Goal: Book appointment/travel/reservation

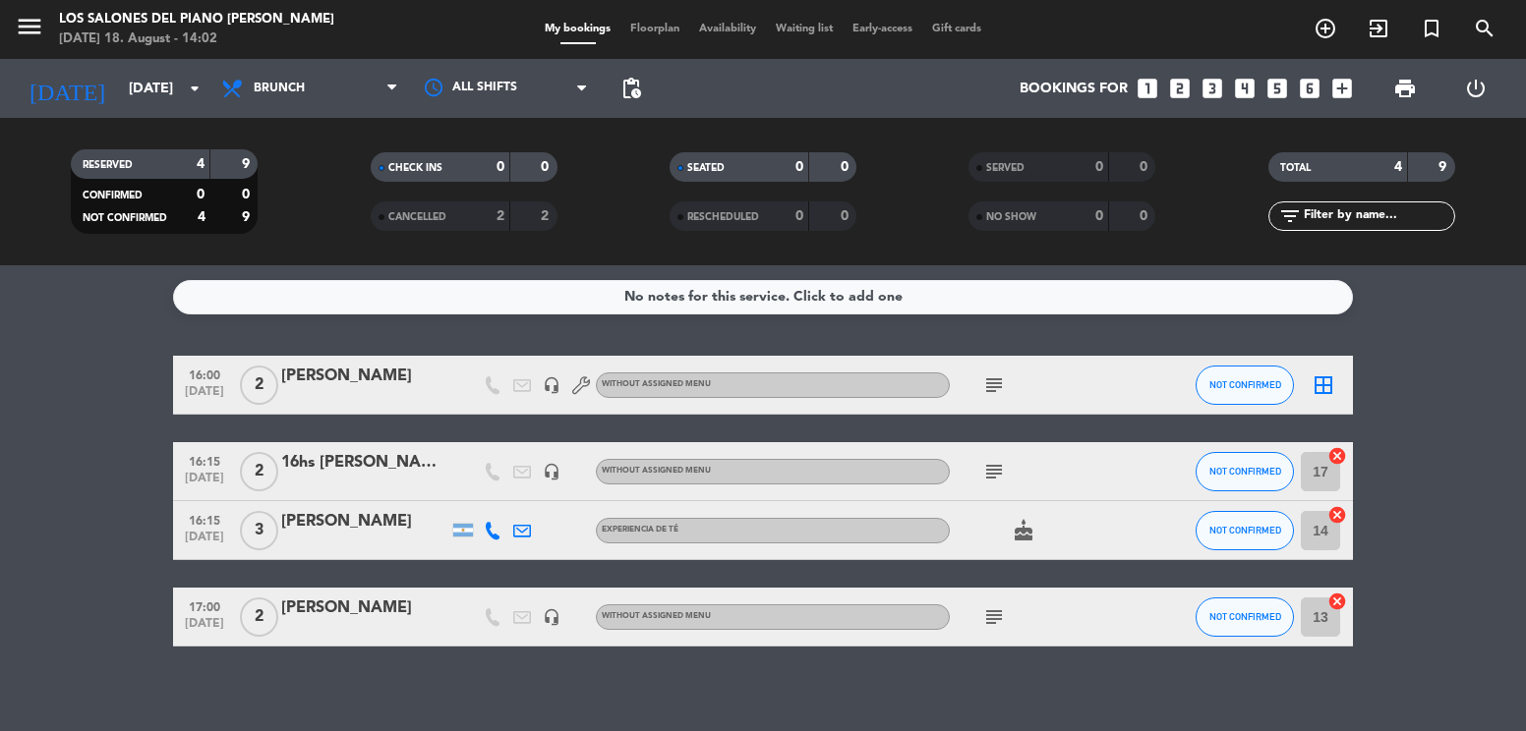
click at [1181, 86] on icon "looks_two" at bounding box center [1180, 89] width 26 height 26
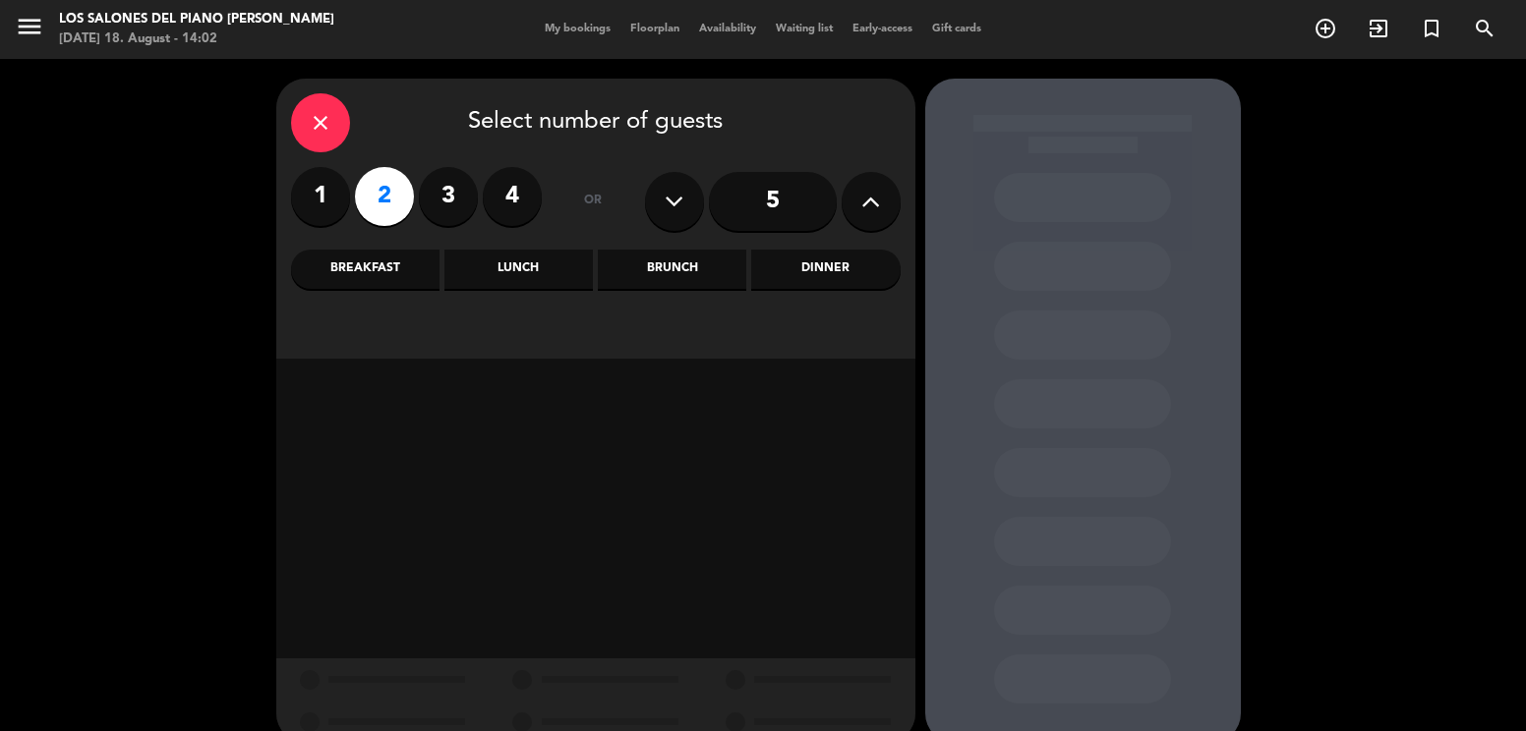
click at [673, 271] on div "Brunch" at bounding box center [672, 269] width 148 height 39
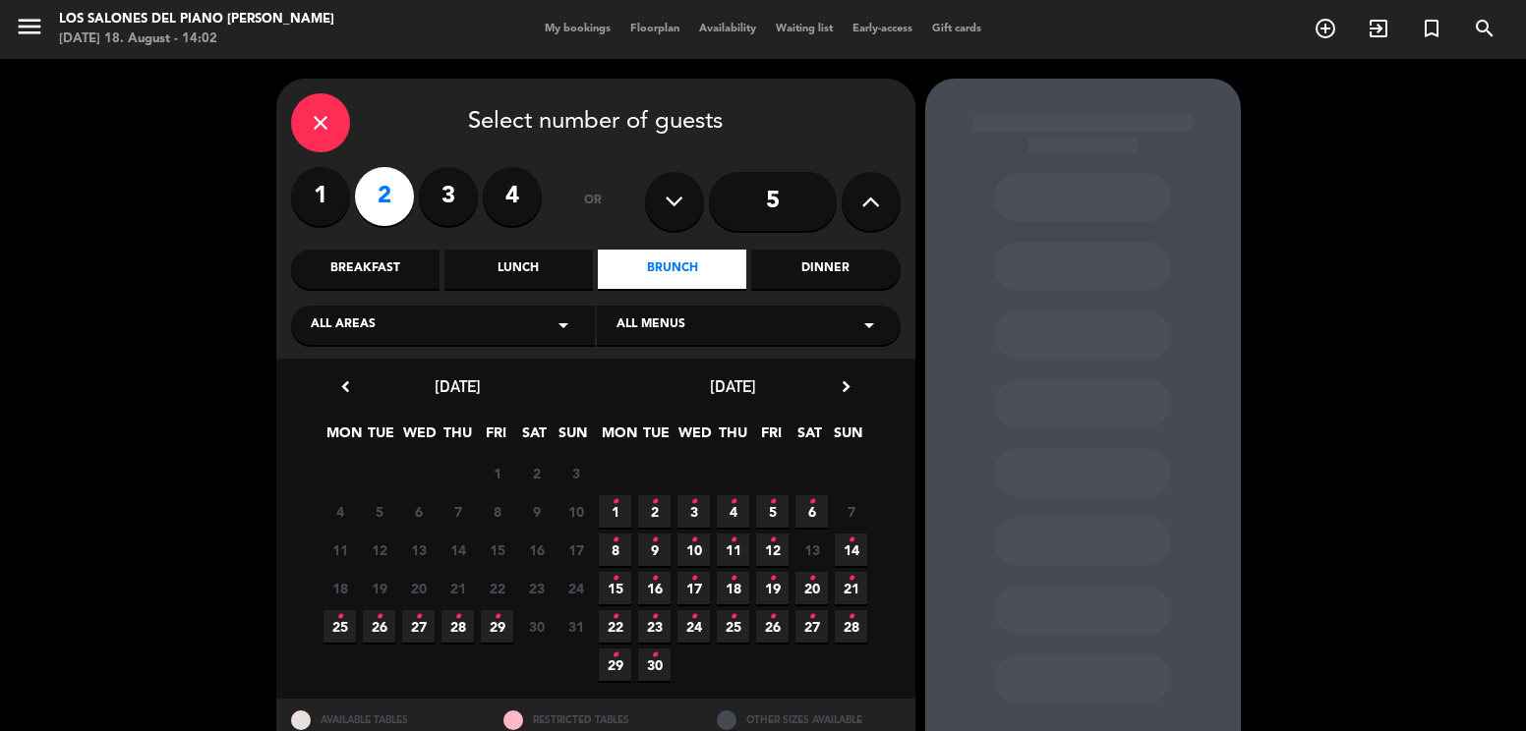
click at [426, 621] on span "27 •" at bounding box center [418, 626] width 32 height 32
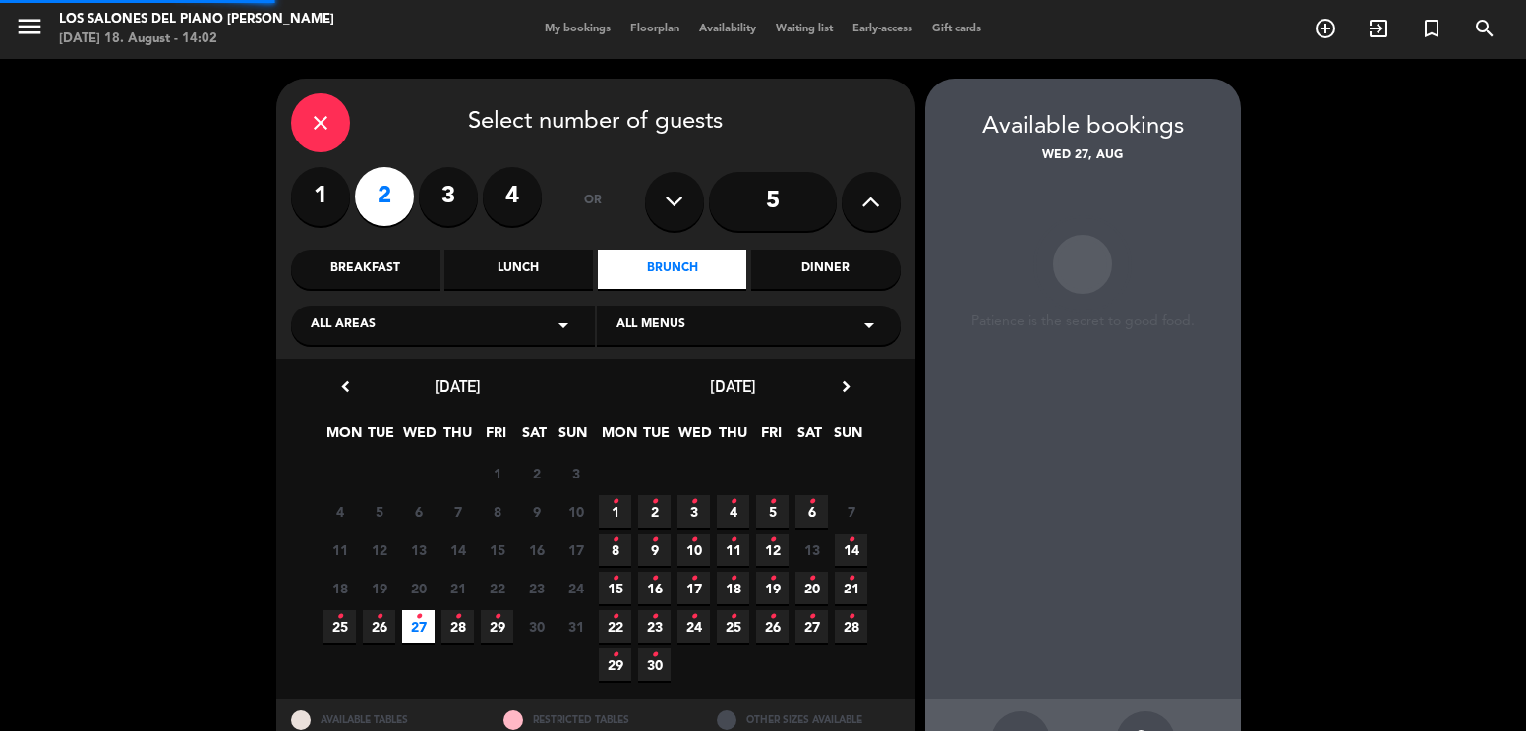
scroll to position [71, 0]
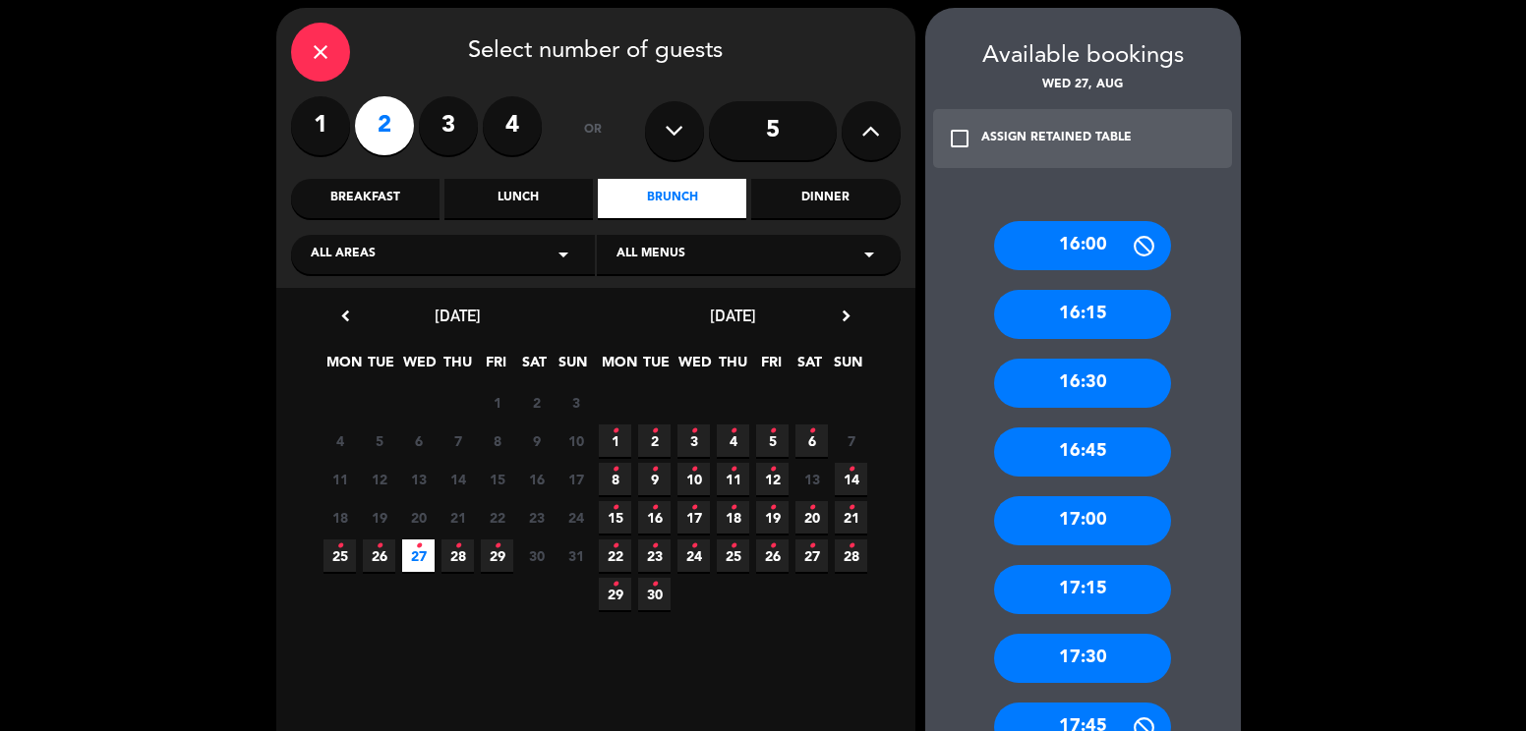
click at [1044, 444] on div "16:45" at bounding box center [1082, 452] width 177 height 49
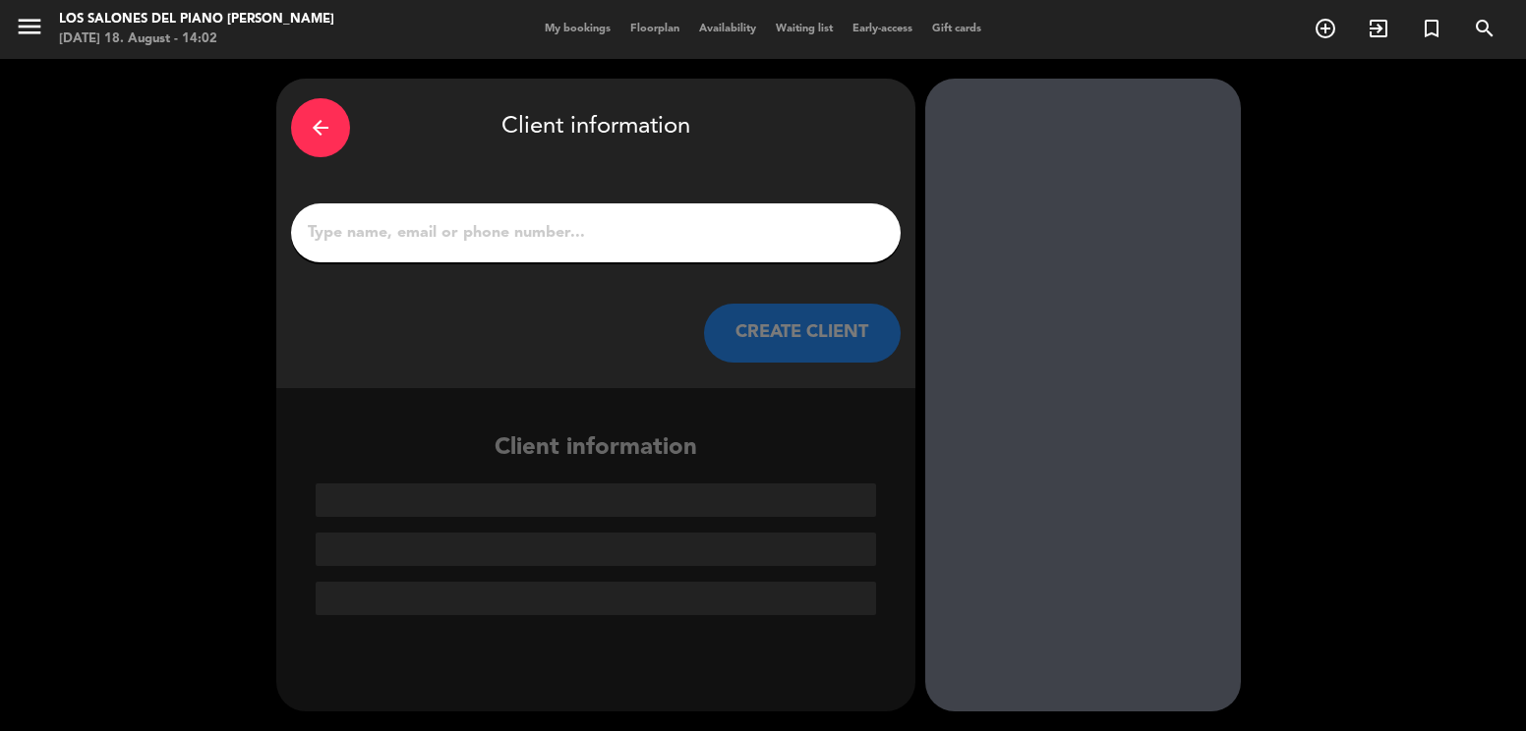
scroll to position [0, 0]
click at [547, 248] on div at bounding box center [596, 232] width 610 height 59
click at [544, 230] on input "1" at bounding box center [596, 233] width 580 height 28
paste input "[PERSON_NAME]"
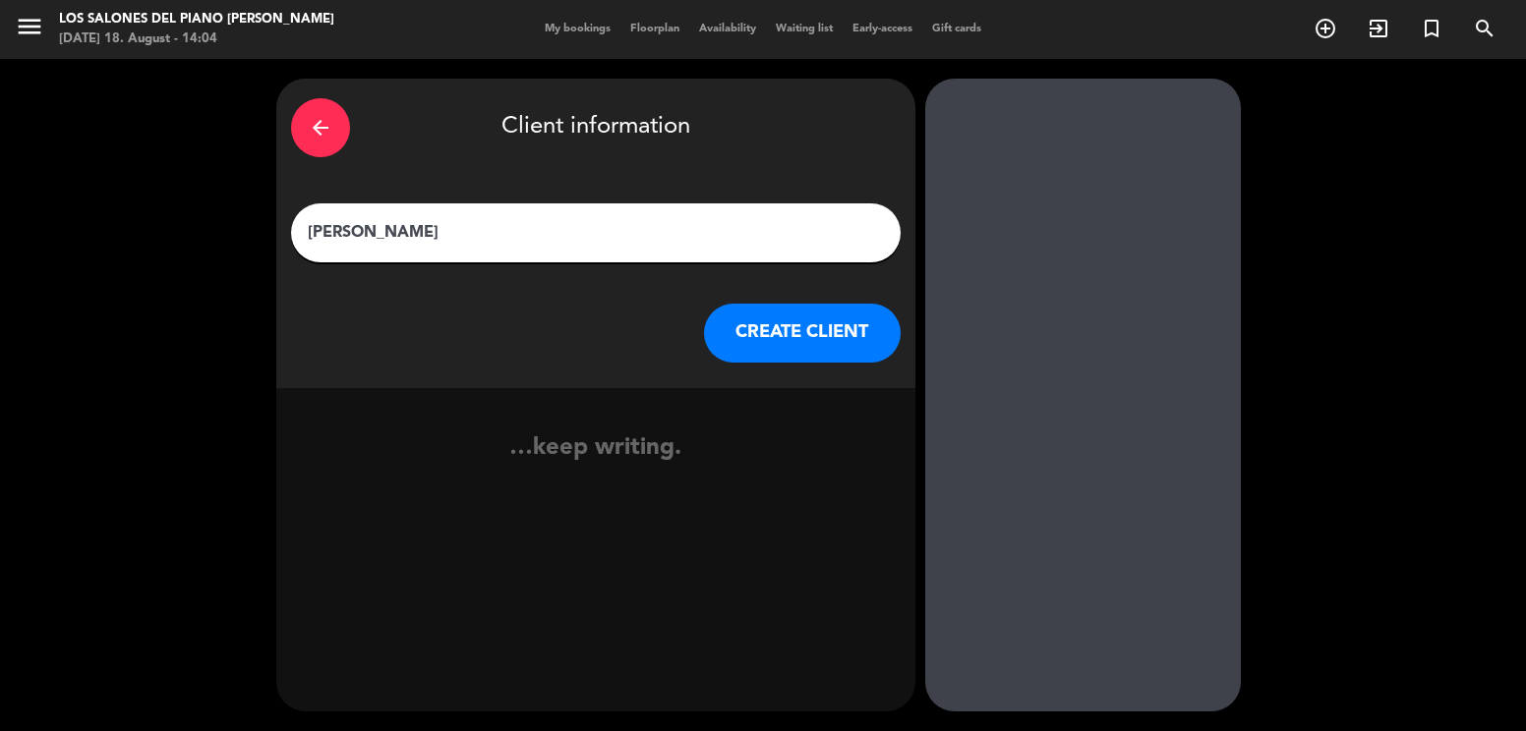
type input "[PERSON_NAME]"
click at [815, 336] on button "CREATE CLIENT" at bounding box center [802, 333] width 197 height 59
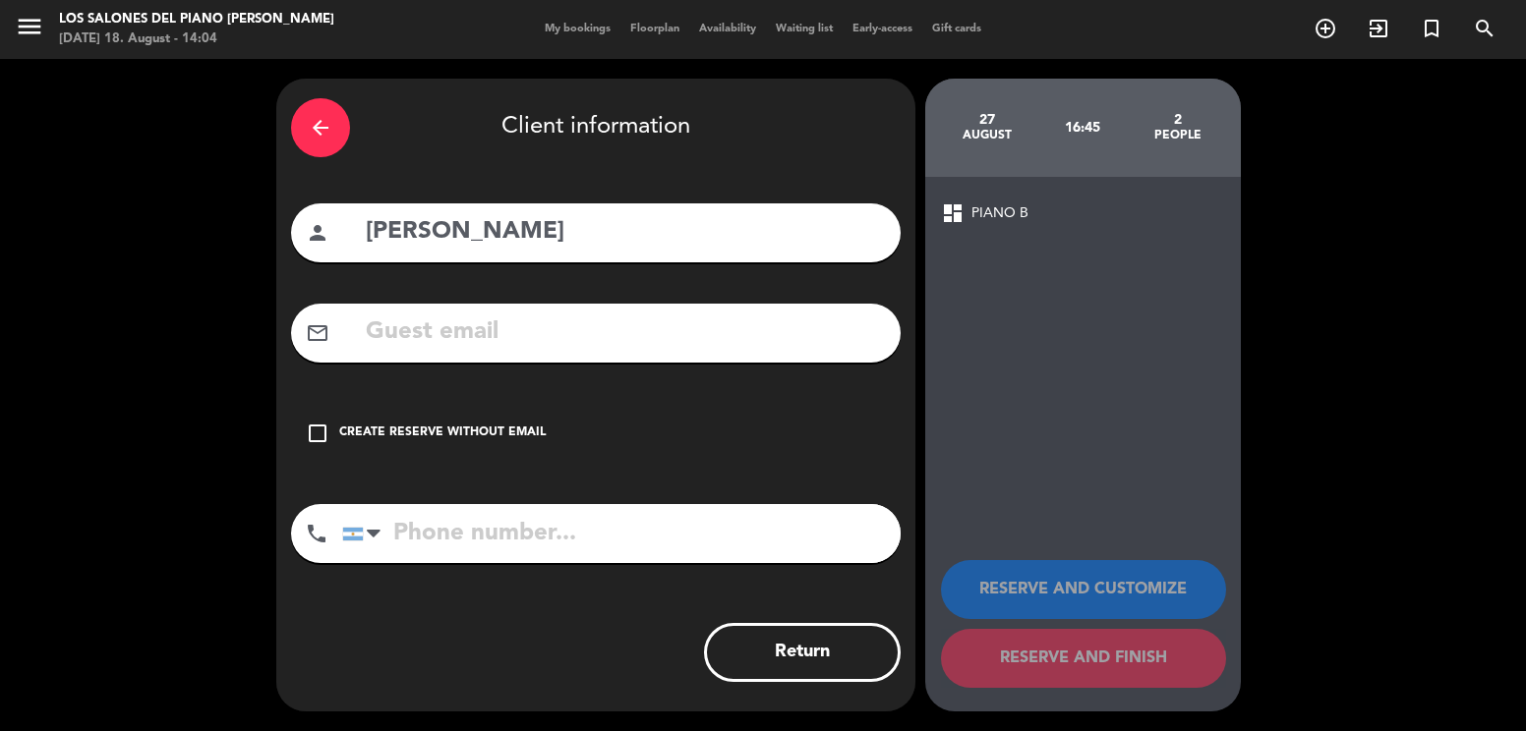
click at [333, 428] on div "check_box_outline_blank Create reserve without email" at bounding box center [596, 433] width 610 height 59
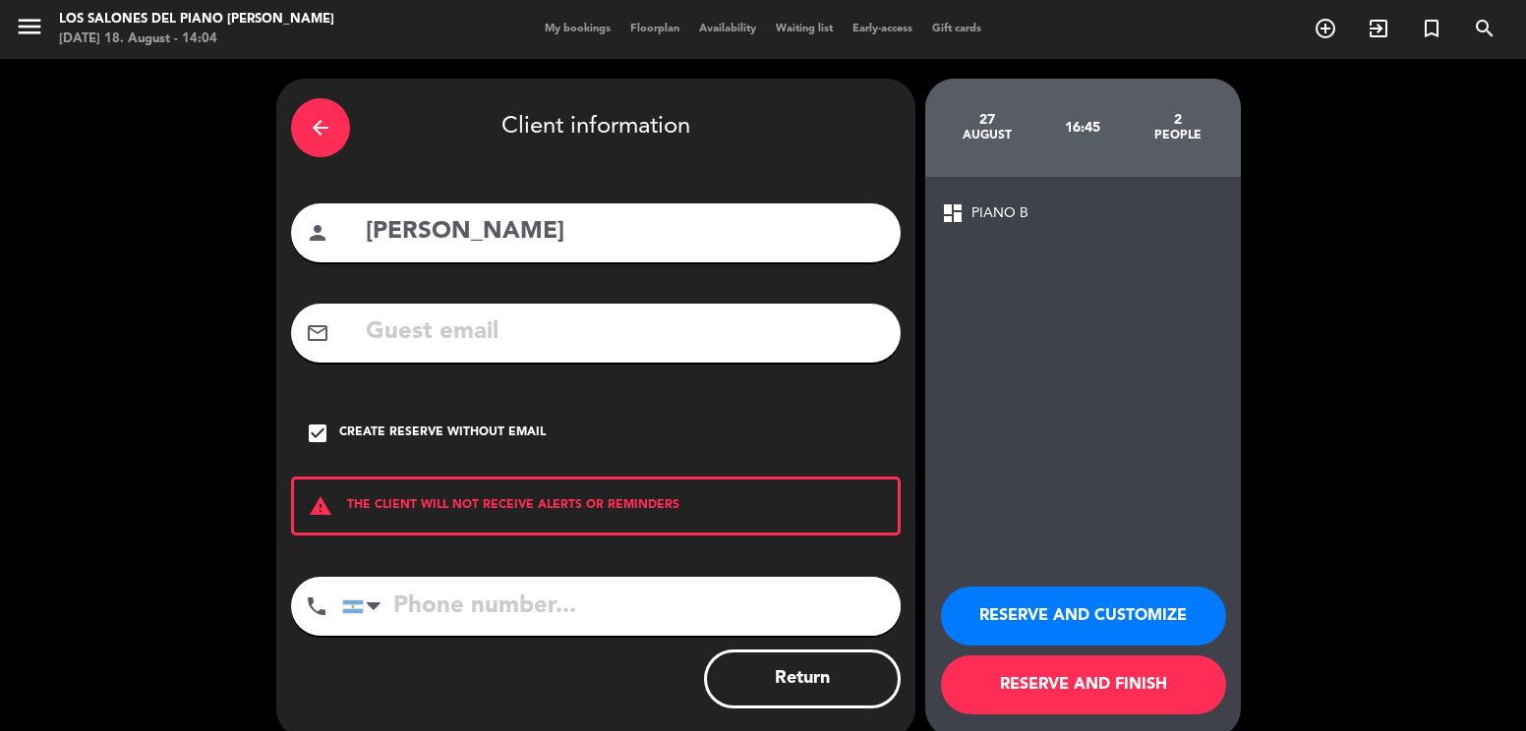
click at [1178, 614] on button "RESERVE AND CUSTOMIZE" at bounding box center [1083, 616] width 285 height 59
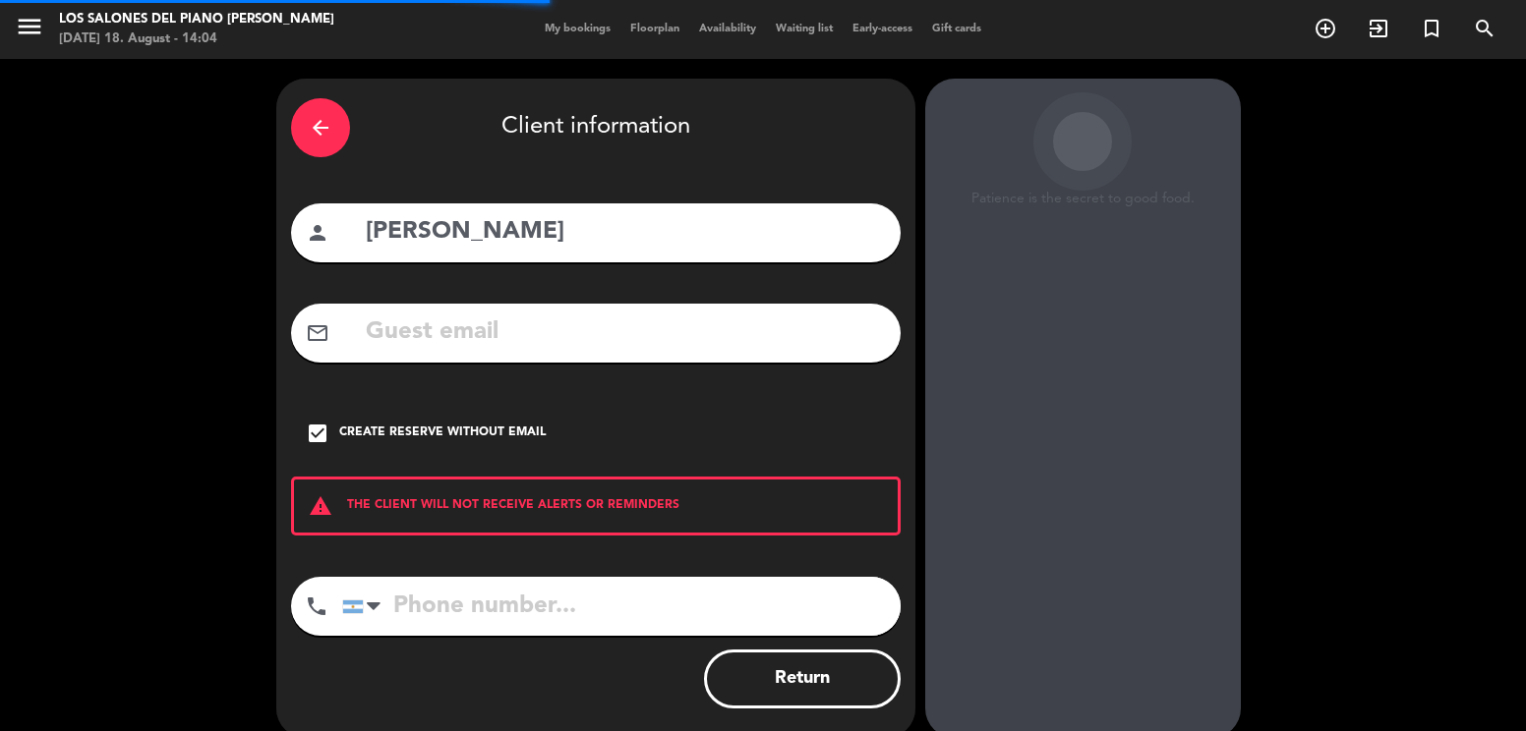
scroll to position [55, 0]
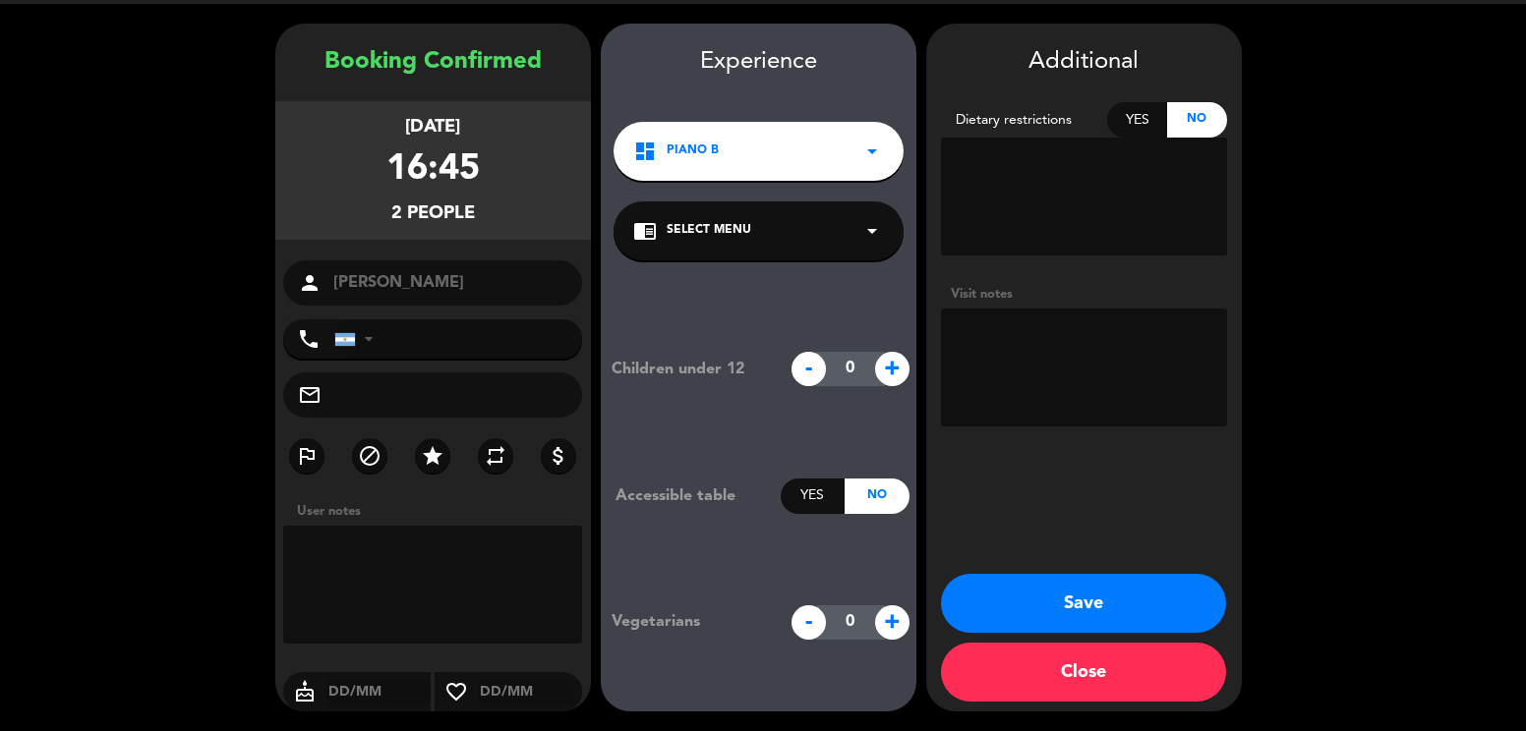
click at [1050, 372] on textarea at bounding box center [1084, 368] width 286 height 118
type textarea "2 ahin escape"
click at [1085, 587] on button "Save" at bounding box center [1083, 603] width 285 height 59
